Goal: Task Accomplishment & Management: Manage account settings

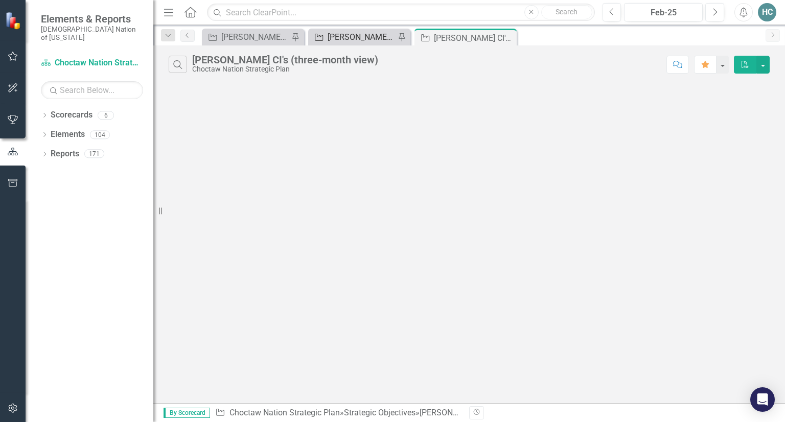
click at [371, 39] on div "[PERSON_NAME] CI Working Report" at bounding box center [360, 37] width 67 height 13
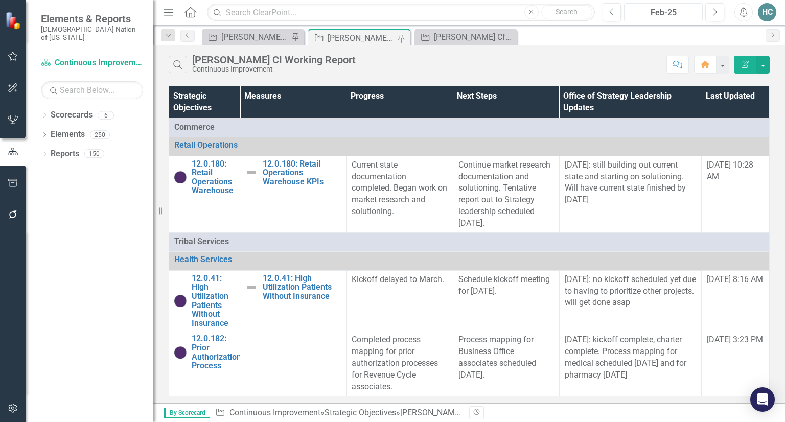
click at [694, 16] on div "Feb-25" at bounding box center [663, 13] width 72 height 12
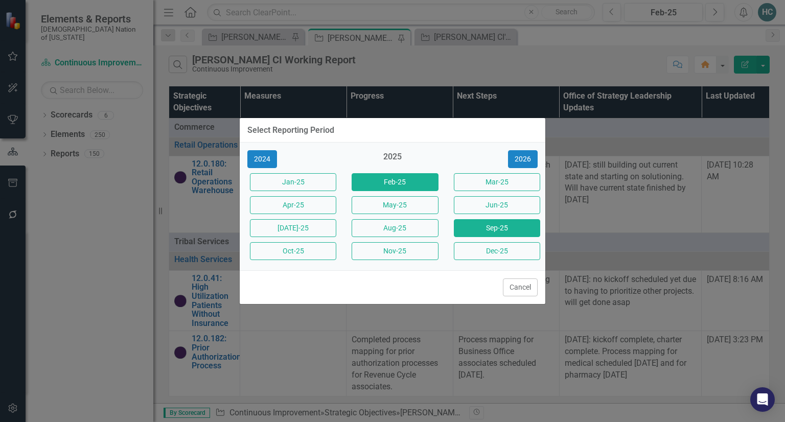
click at [473, 231] on button "Sep-25" at bounding box center [497, 228] width 86 height 18
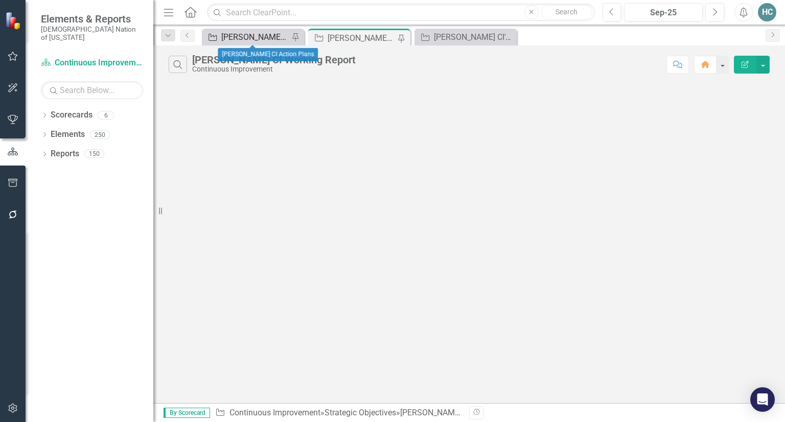
click at [251, 40] on div "[PERSON_NAME] CI Action Plans" at bounding box center [254, 37] width 67 height 13
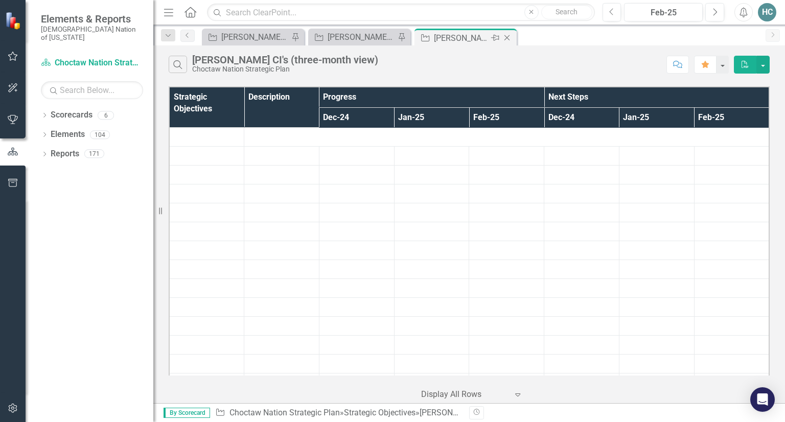
click at [508, 39] on icon at bounding box center [507, 38] width 6 height 6
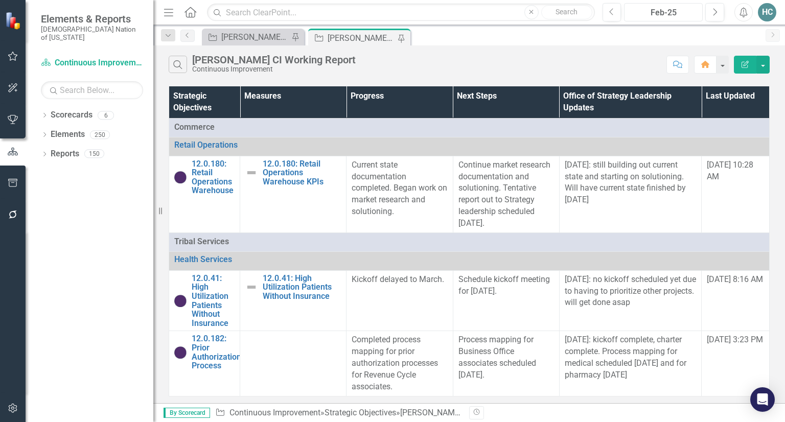
click at [686, 15] on div "Feb-25" at bounding box center [663, 13] width 72 height 12
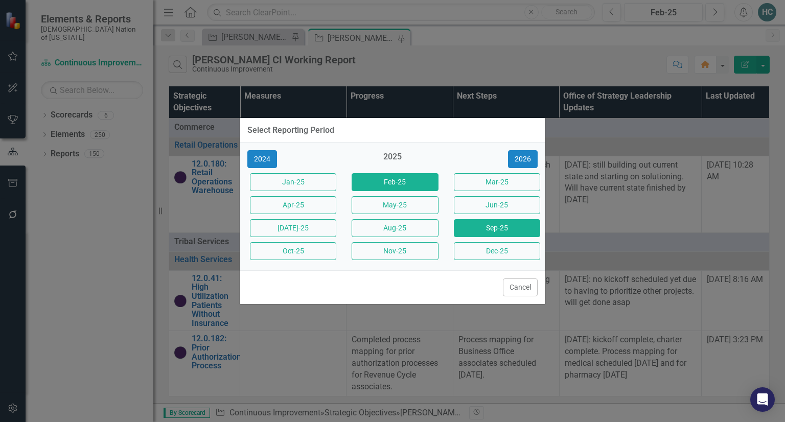
click at [487, 233] on button "Sep-25" at bounding box center [497, 228] width 86 height 18
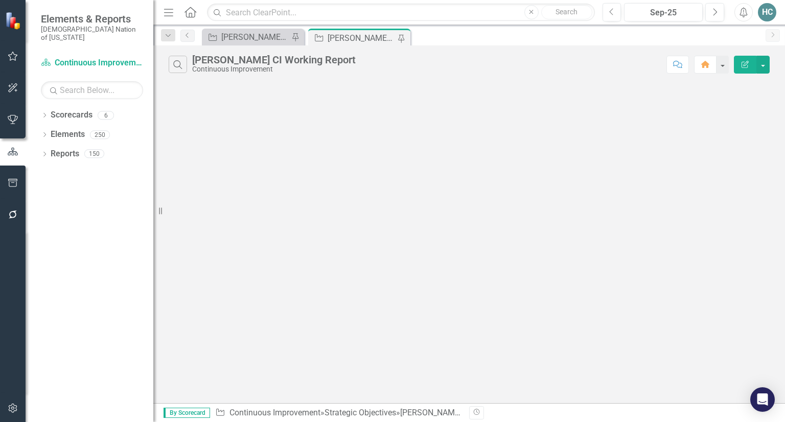
click at [614, 23] on div "Menu Home Search Close Search Previous Sep-25 Next Alerts HC User Edit Profile …" at bounding box center [468, 12] width 631 height 25
click at [615, 16] on button "Previous" at bounding box center [611, 12] width 19 height 18
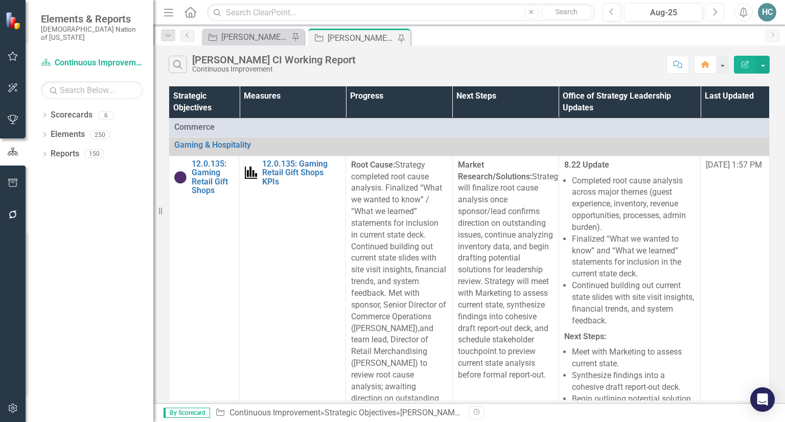
click at [711, 15] on button "Next" at bounding box center [714, 12] width 19 height 18
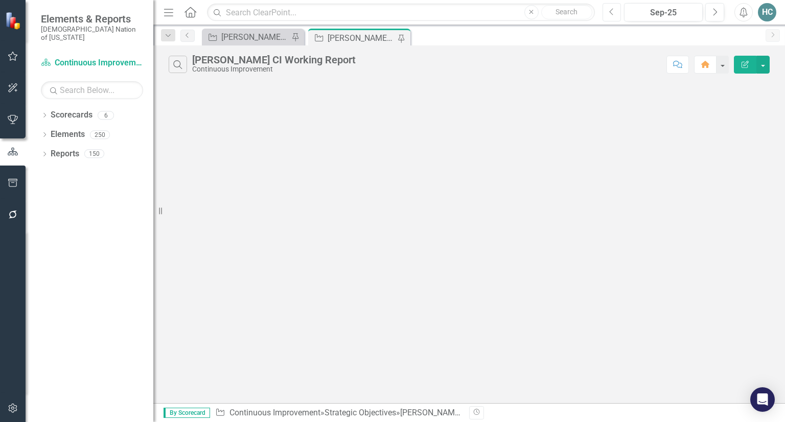
click at [617, 10] on button "Previous" at bounding box center [611, 12] width 19 height 18
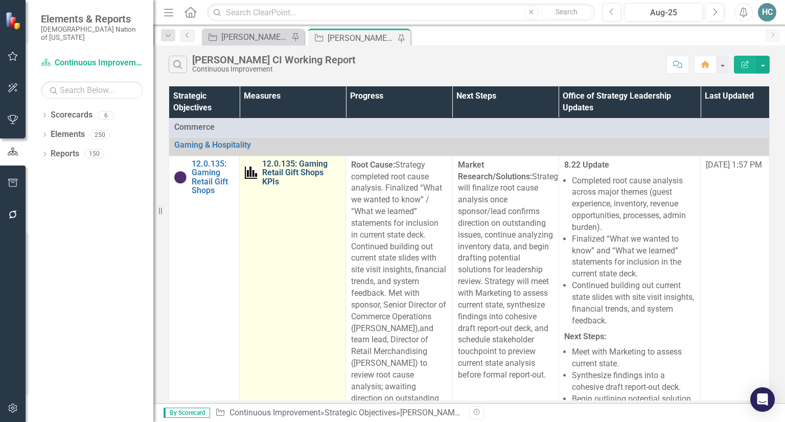
click at [274, 168] on link "12.0.135: Gaming Retail Gift Shops KPIs" at bounding box center [301, 172] width 78 height 27
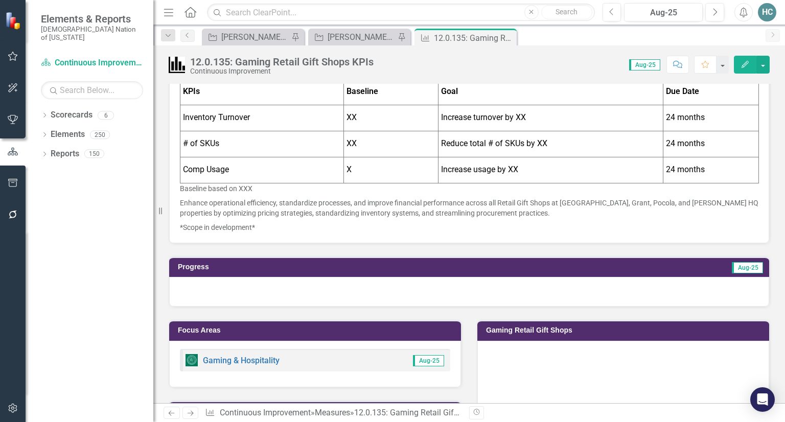
scroll to position [102, 0]
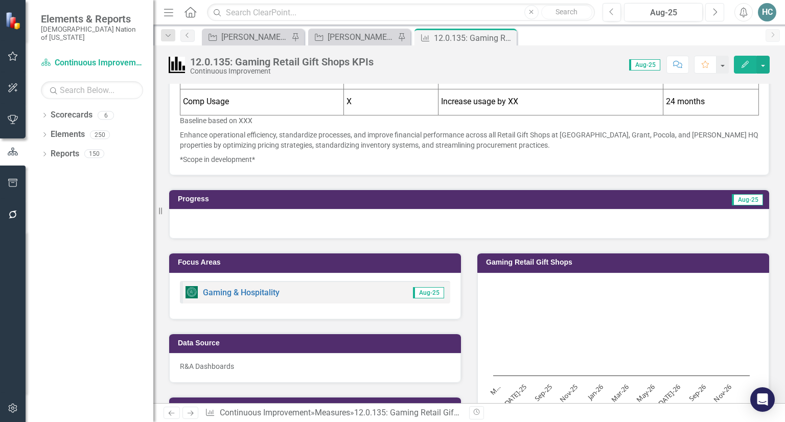
click at [712, 11] on icon "Next" at bounding box center [715, 12] width 6 height 9
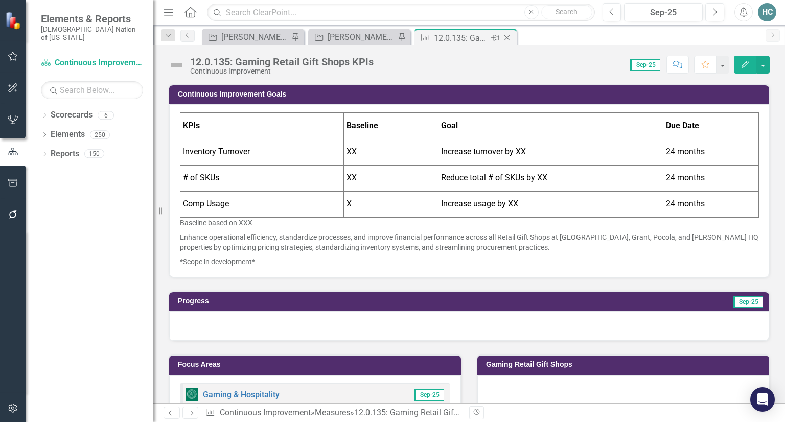
click at [508, 41] on icon "Close" at bounding box center [507, 38] width 10 height 8
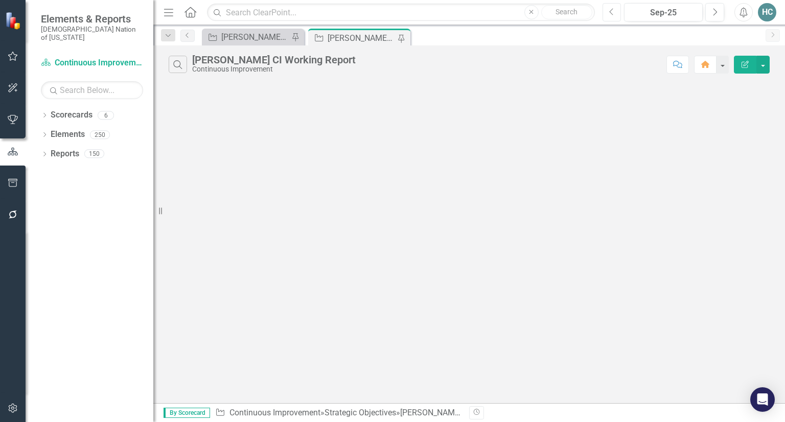
click at [612, 15] on icon "button" at bounding box center [611, 11] width 4 height 7
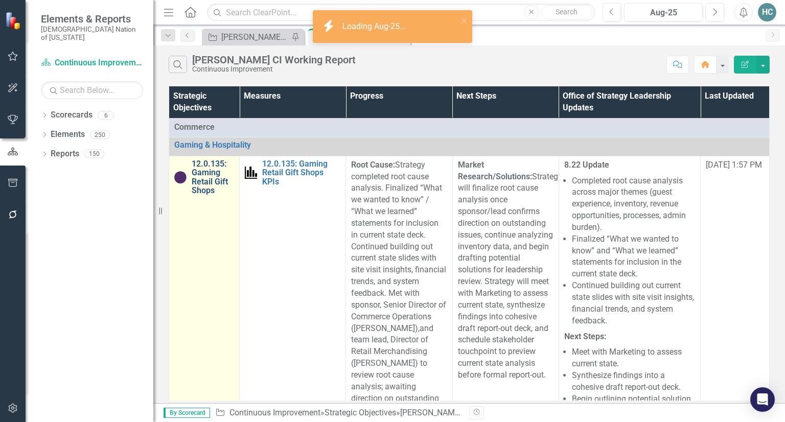
click at [197, 180] on link "12.0.135: Gaming Retail Gift Shops" at bounding box center [213, 177] width 42 height 36
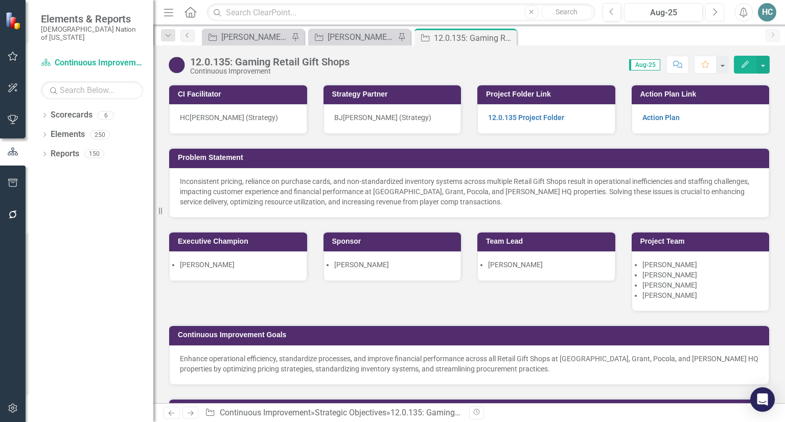
click at [717, 14] on button "Next" at bounding box center [714, 12] width 19 height 18
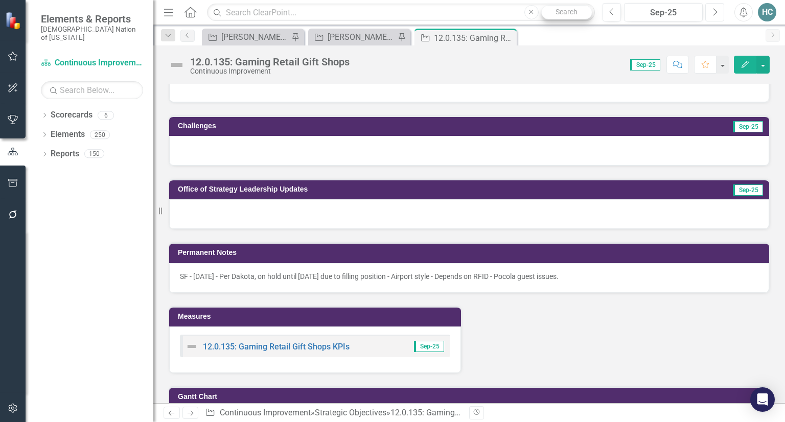
scroll to position [664, 0]
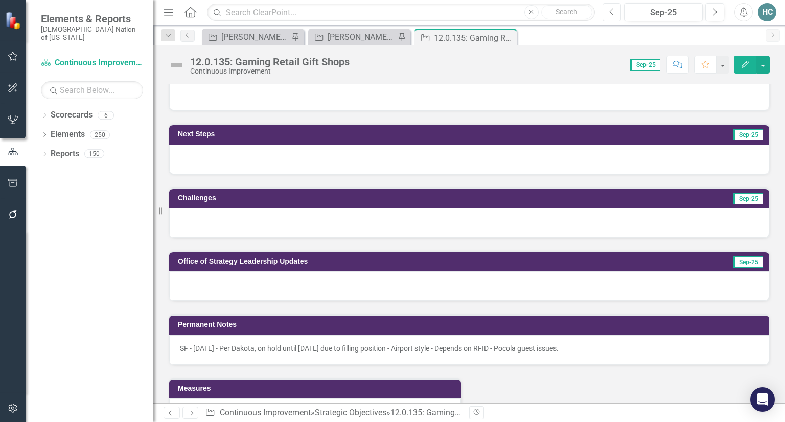
click at [611, 11] on icon "Previous" at bounding box center [612, 12] width 6 height 9
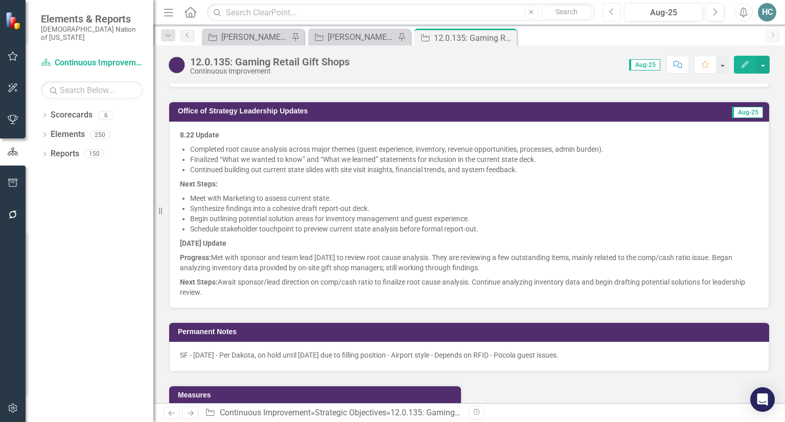
scroll to position [715, 0]
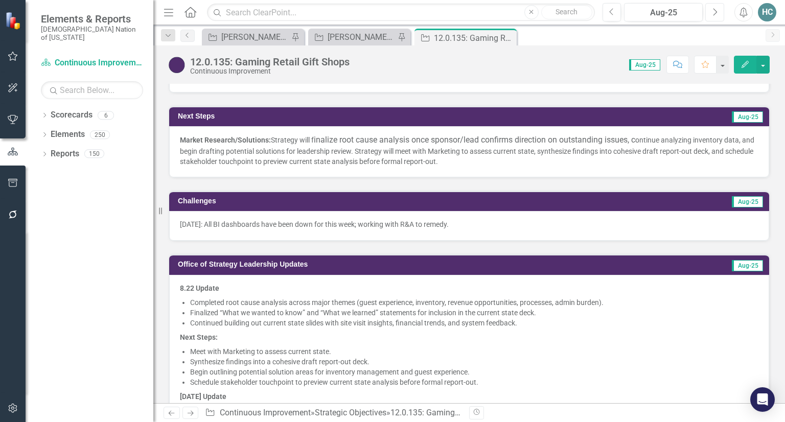
click at [717, 21] on button "Next" at bounding box center [714, 12] width 19 height 18
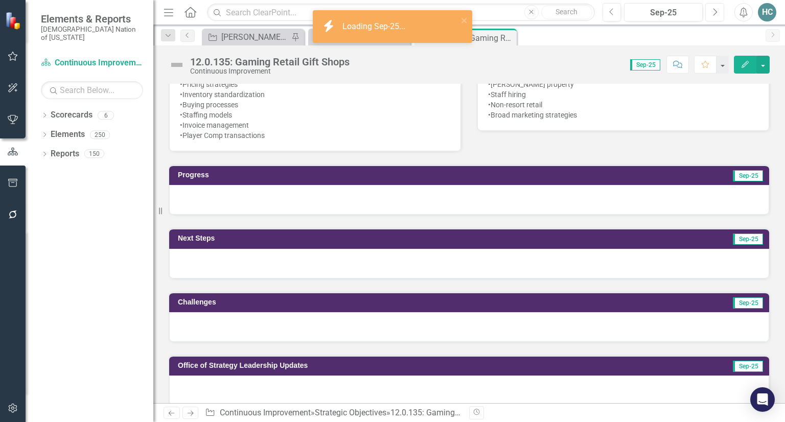
scroll to position [562, 0]
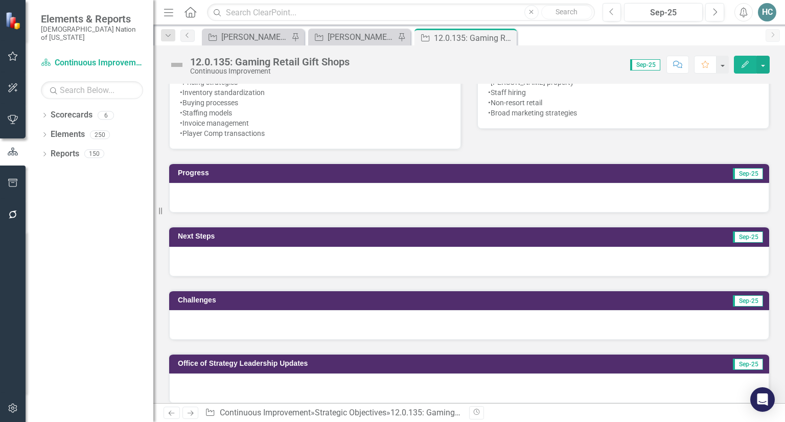
click at [203, 204] on div at bounding box center [469, 198] width 600 height 30
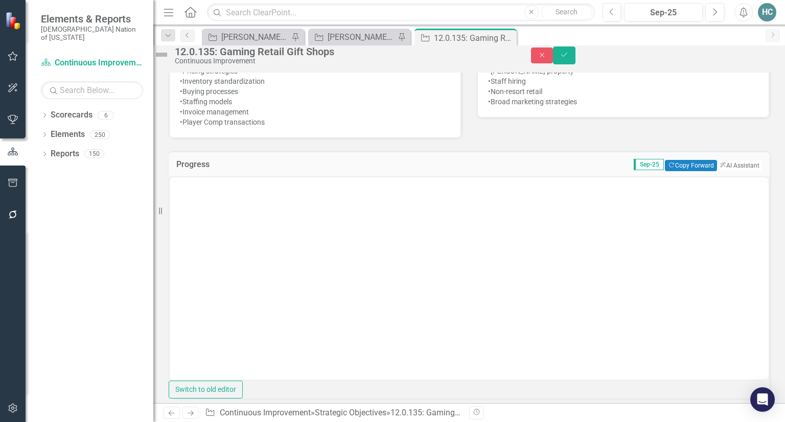
scroll to position [0, 0]
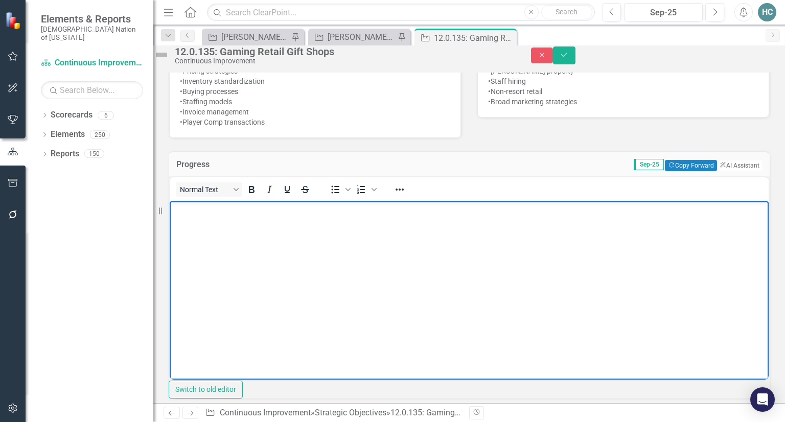
click at [207, 234] on body "Rich Text Area. Press ALT-0 for help." at bounding box center [469, 277] width 599 height 153
click at [575, 56] on button "Save" at bounding box center [564, 55] width 22 height 18
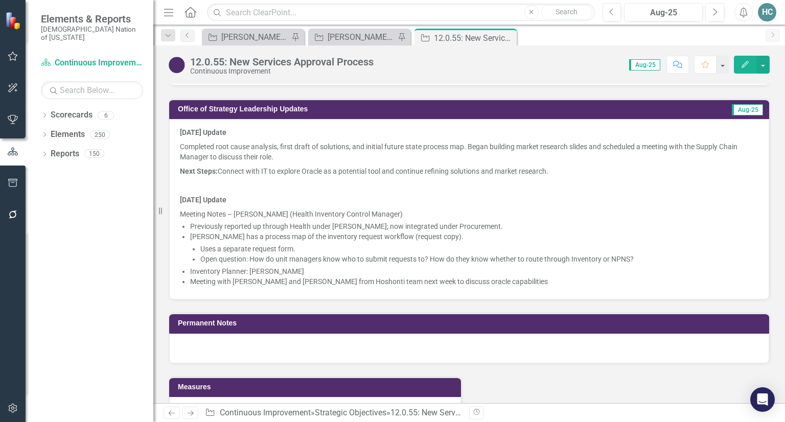
scroll to position [971, 0]
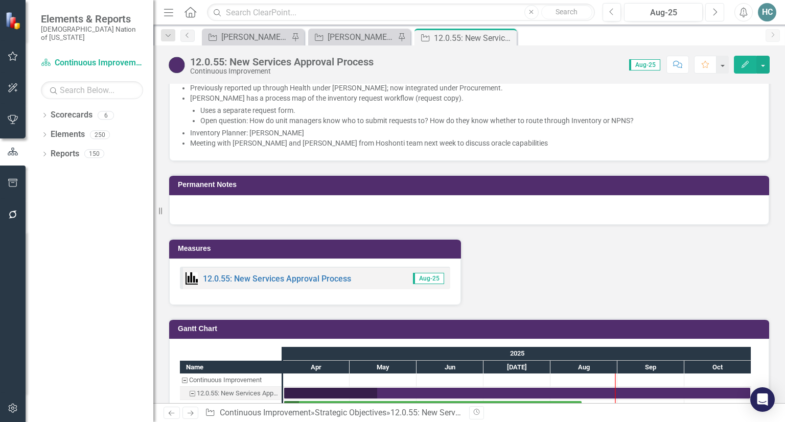
click at [709, 13] on button "Next" at bounding box center [714, 12] width 19 height 18
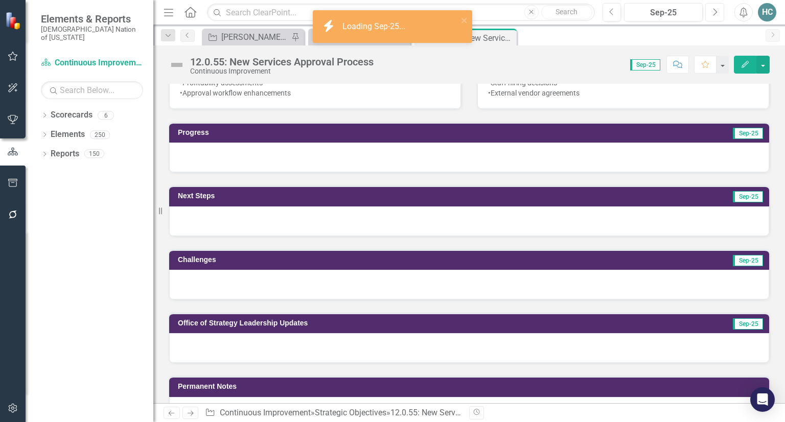
scroll to position [715, 0]
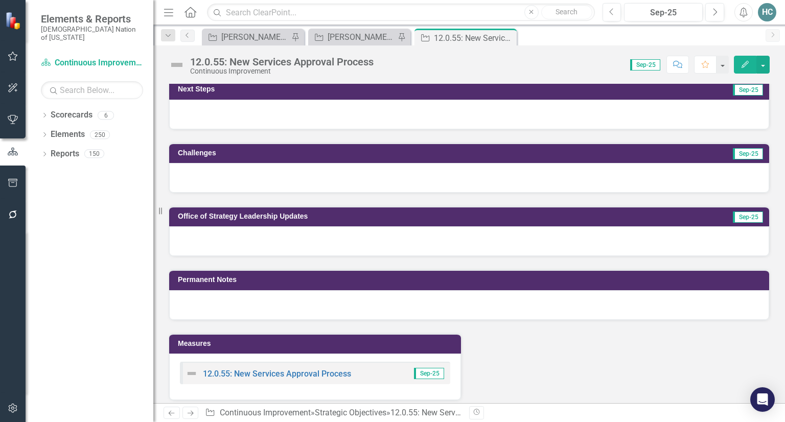
click at [217, 240] on div at bounding box center [469, 241] width 600 height 30
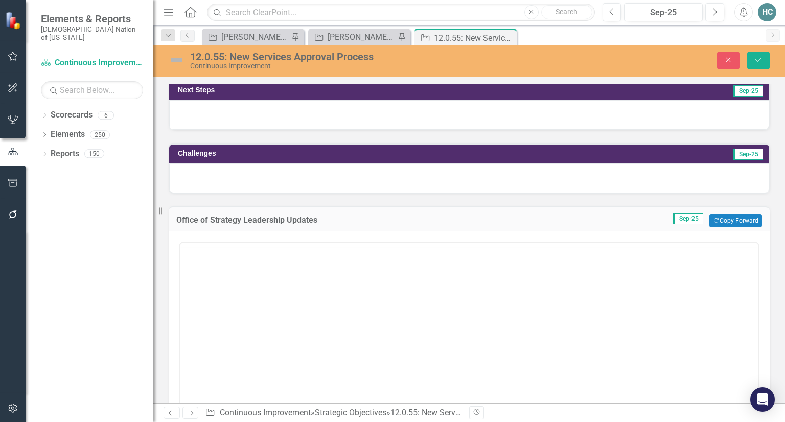
scroll to position [0, 0]
click at [195, 284] on body "Rich Text Area. Press ALT-0 for help." at bounding box center [469, 343] width 578 height 153
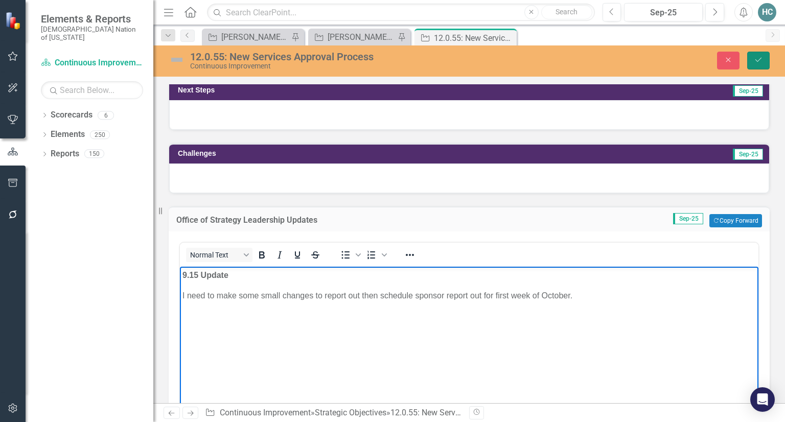
click at [764, 65] on button "Save" at bounding box center [758, 61] width 22 height 18
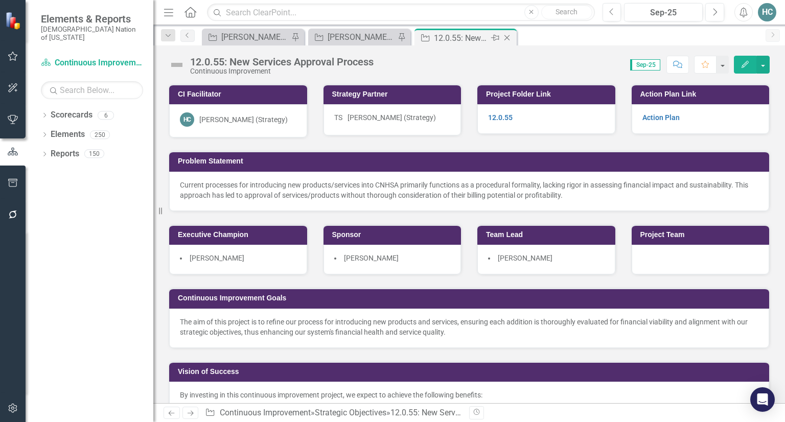
click at [507, 39] on icon "Close" at bounding box center [507, 38] width 10 height 8
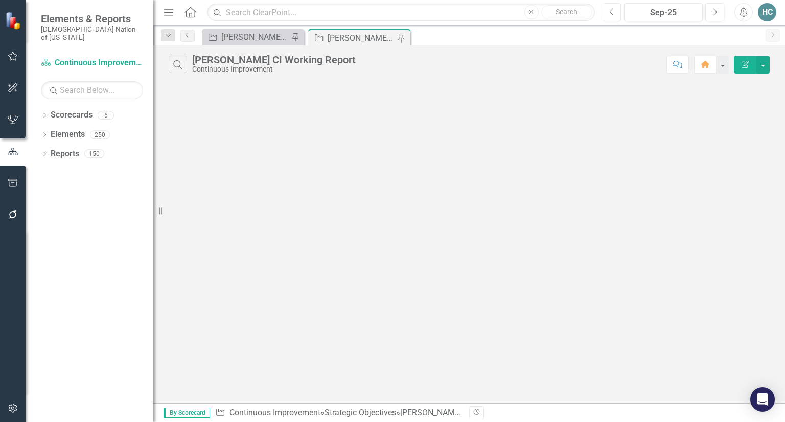
click at [615, 15] on button "Previous" at bounding box center [611, 12] width 19 height 18
